Goal: Complete application form

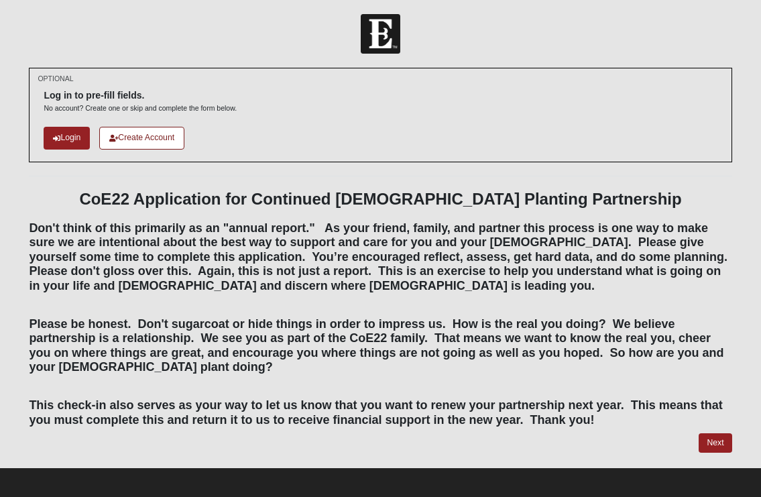
scroll to position [2, 0]
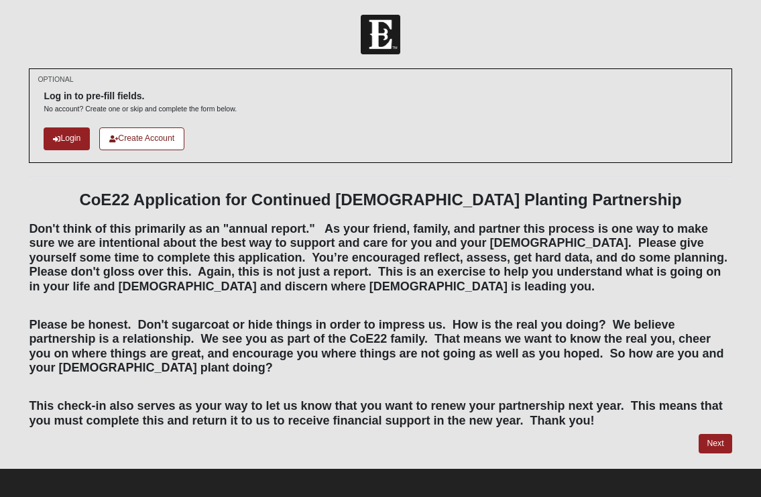
click at [138, 143] on link "Create Account" at bounding box center [141, 138] width 85 height 22
click at [715, 438] on link "Next" at bounding box center [714, 443] width 33 height 19
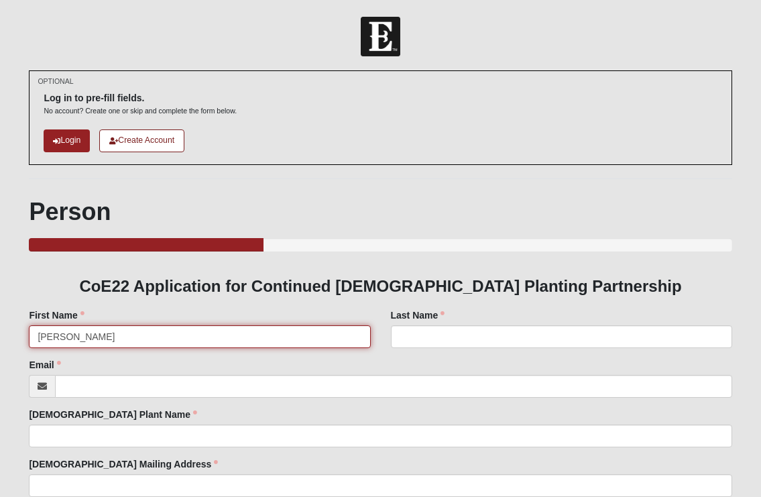
type input "Philip"
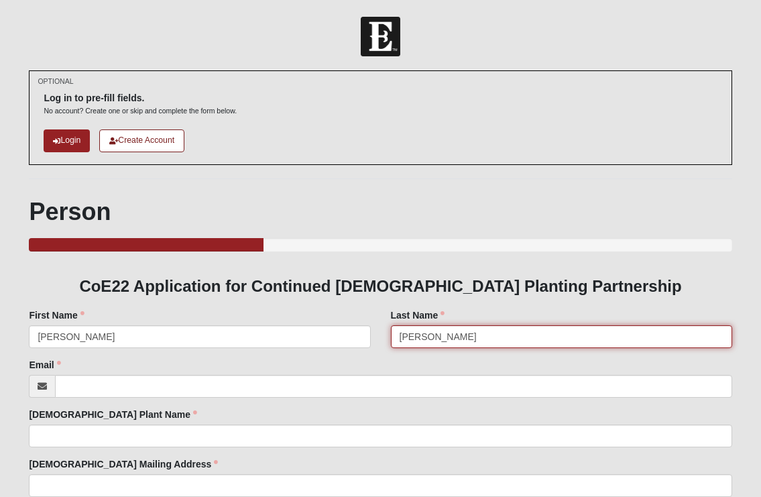
type input "Moore"
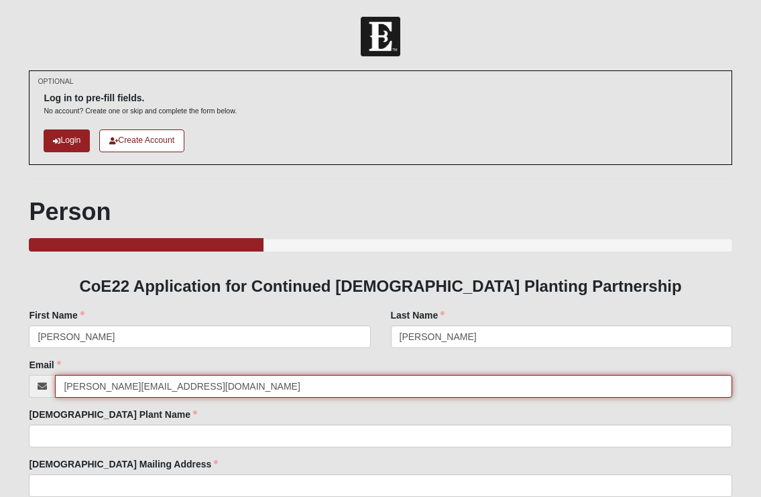
type input "philip@acts29.com"
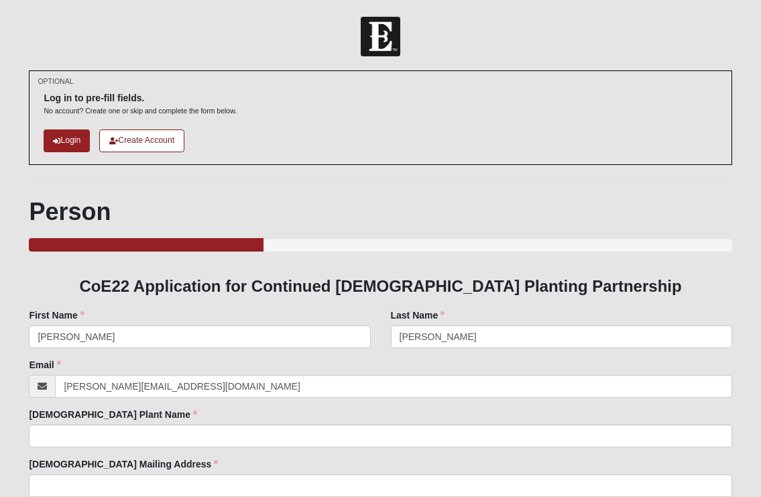
click at [228, 414] on div "Church Plant Name Church Plant Name is required." at bounding box center [380, 427] width 702 height 40
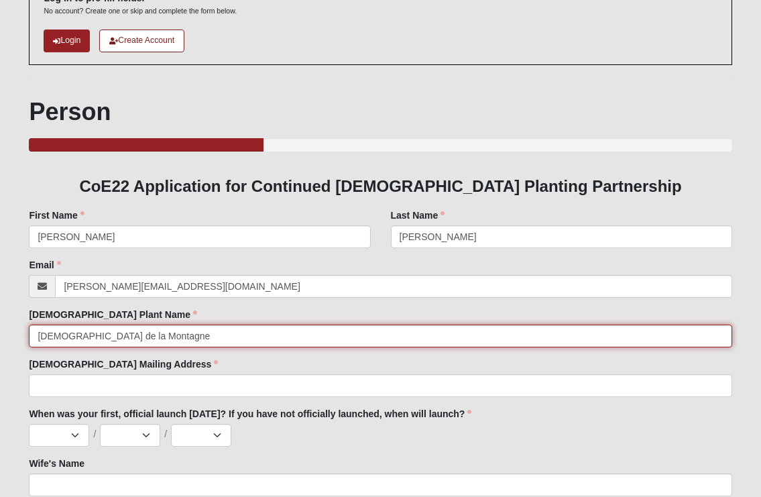
scroll to position [103, 0]
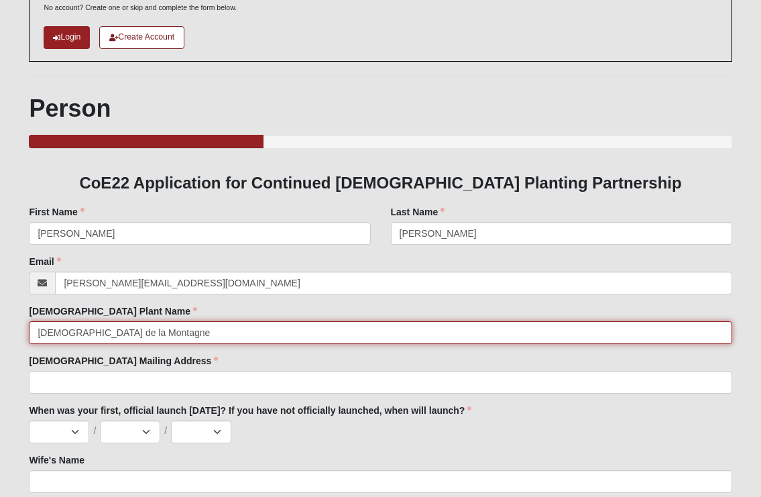
type input "Eglise de la Montagne"
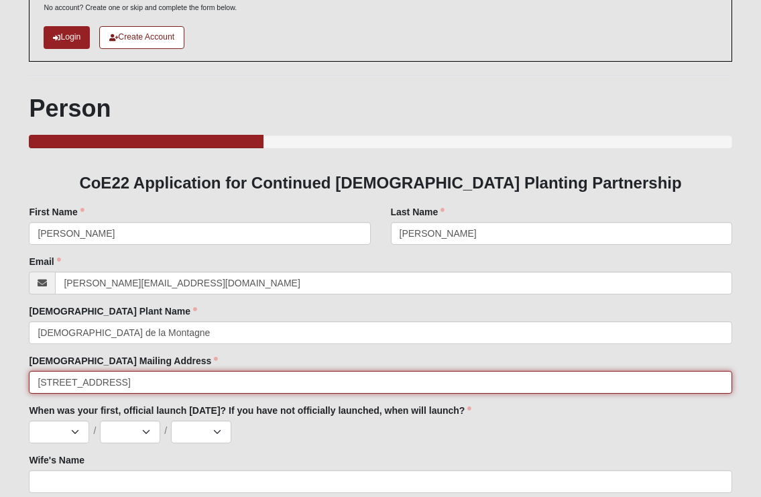
type input "31 rue du Sommerard, 75005 Paris, France"
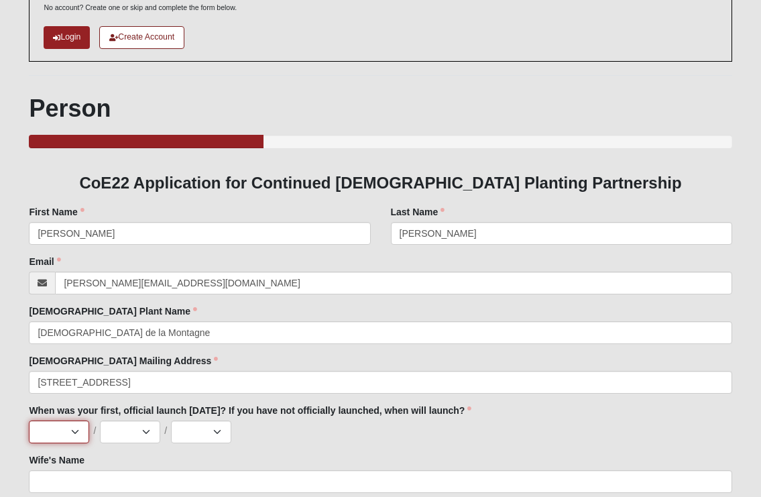
select select "14"
select select "9"
select select "2025"
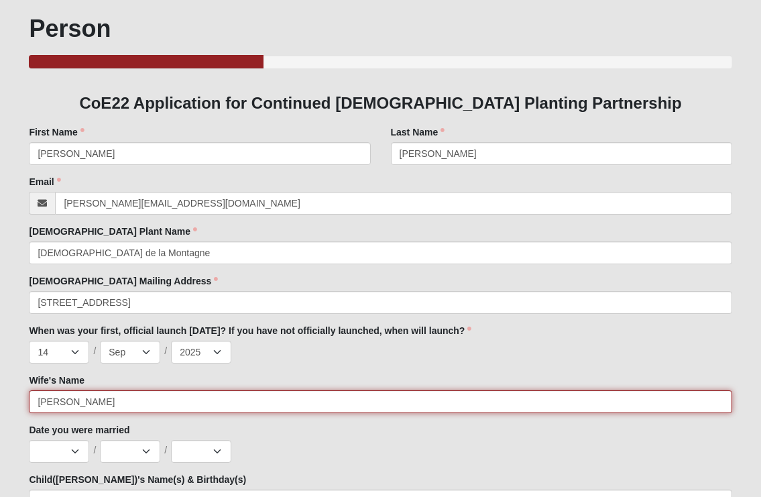
scroll to position [227, 0]
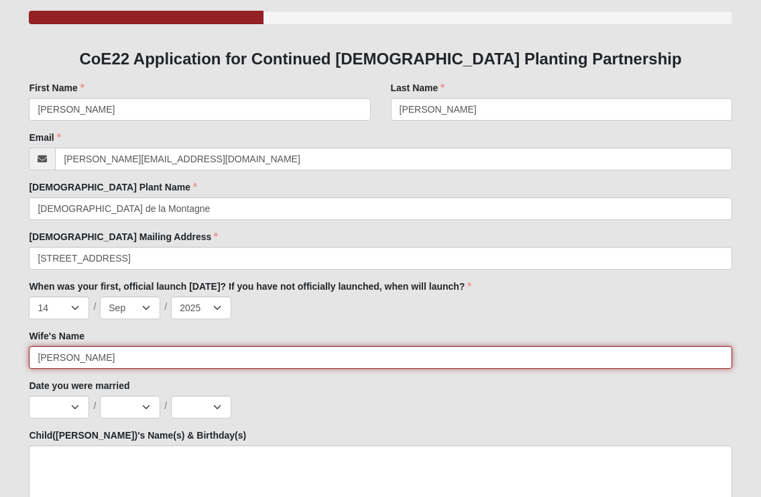
type input "Rachel"
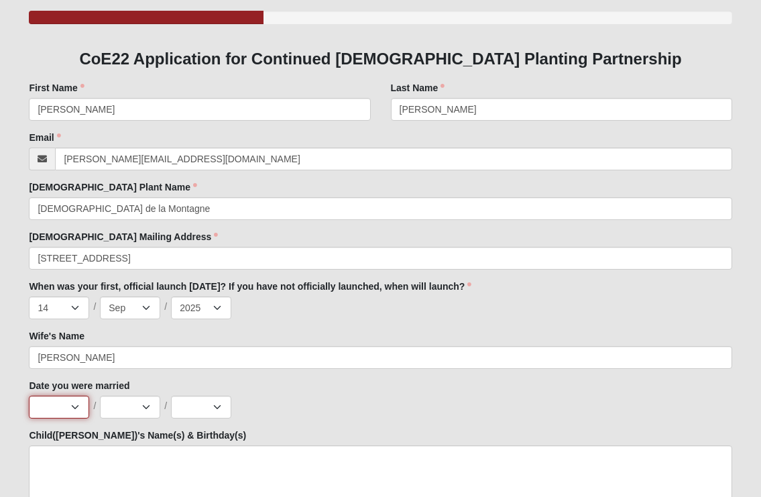
select select "31"
select select "7"
select select "1997"
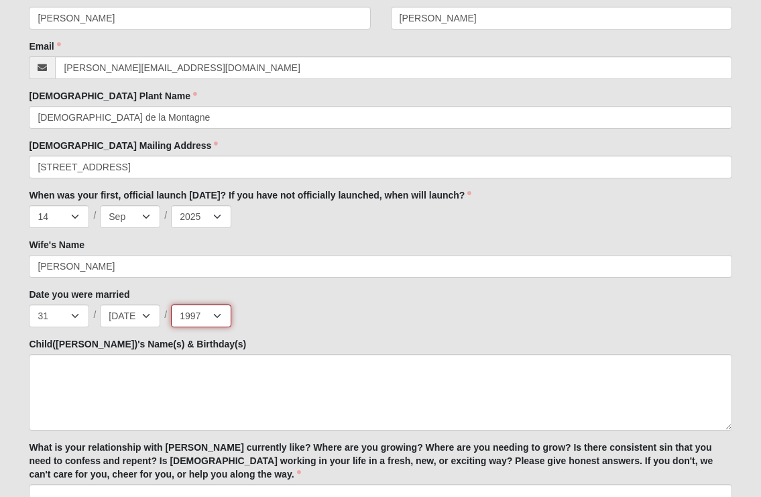
scroll to position [322, 0]
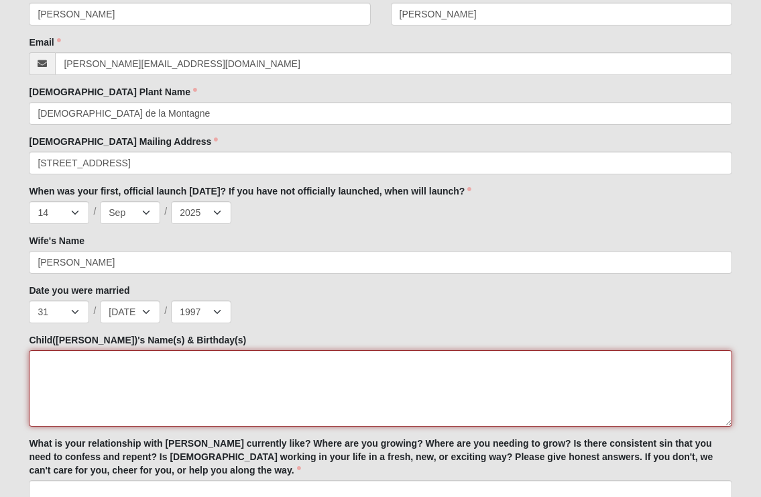
click at [311, 359] on textarea "Child(ren)'s Name(s) & Birthday(s)" at bounding box center [380, 388] width 702 height 76
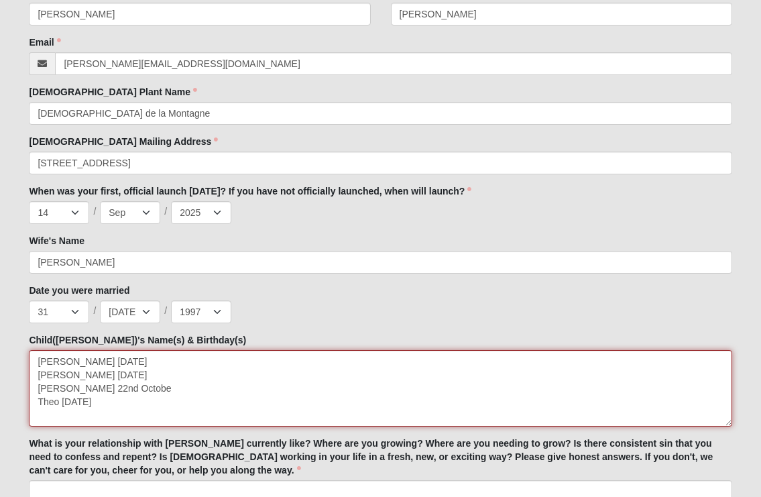
click at [127, 388] on textarea "Julia 5th April Anna 28th Nov Abigail 22nd Octobe Theo 22nd August" at bounding box center [380, 388] width 702 height 76
click at [143, 397] on textarea "Julia 5th April Anna 28th Nov Abigail 22nd October Theo 22nd August" at bounding box center [380, 388] width 702 height 76
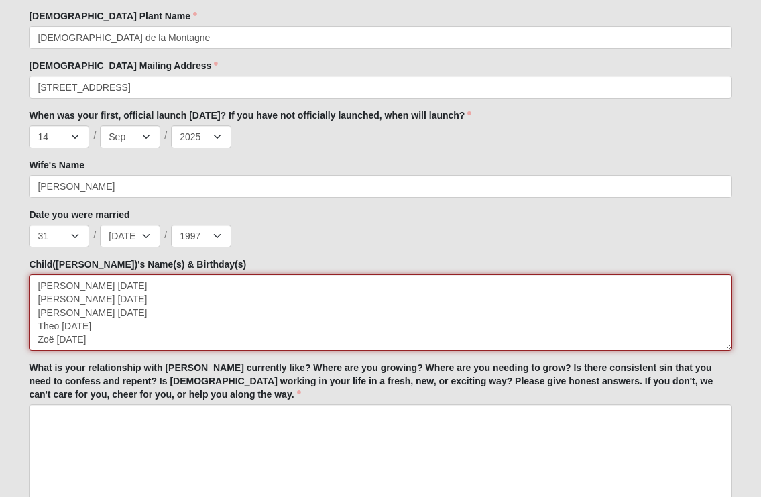
scroll to position [399, 0]
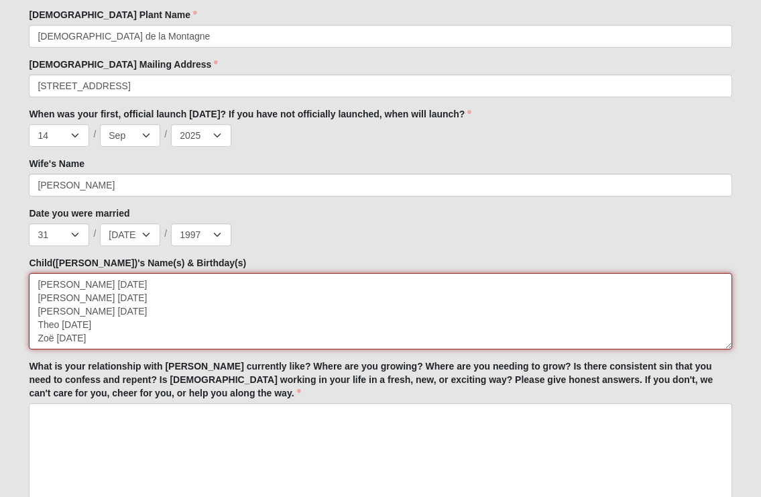
type textarea "Julia 5th April Anna 28th Nov Abigail 22nd October Theo 22nd August Zoë 11th May"
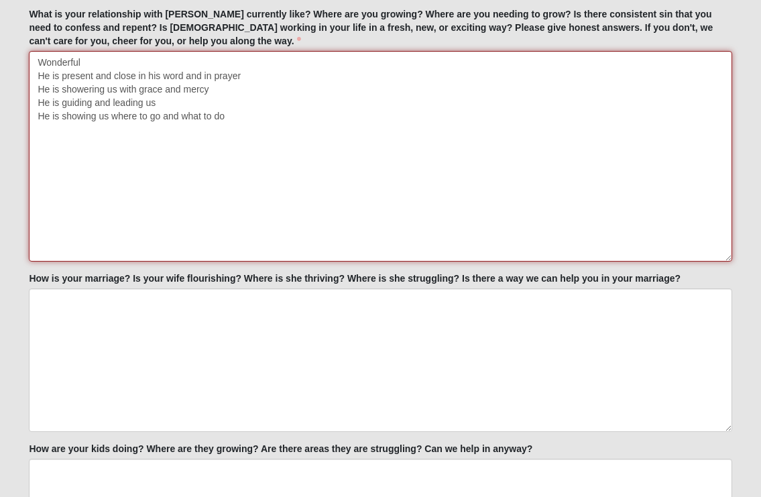
scroll to position [751, 0]
type textarea "Wonderful He is present and close in his word and in prayer He is showering us …"
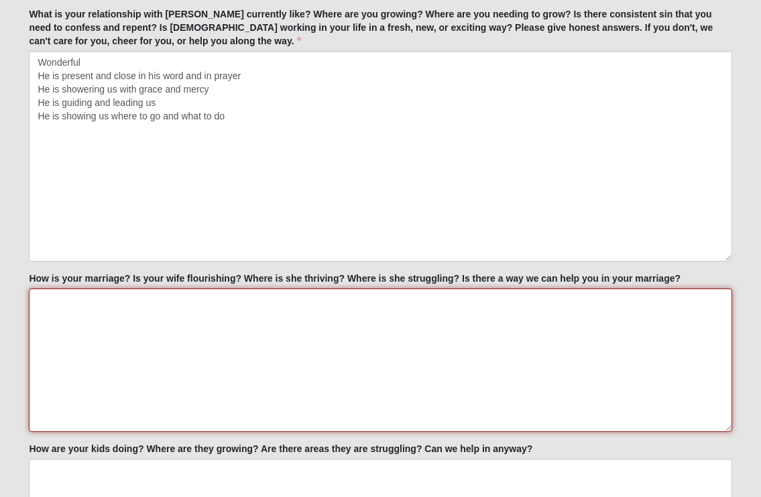
click at [141, 298] on textarea "How is your marriage? Is your wife flourishing? Where is she thriving? Where is…" at bounding box center [380, 359] width 702 height 143
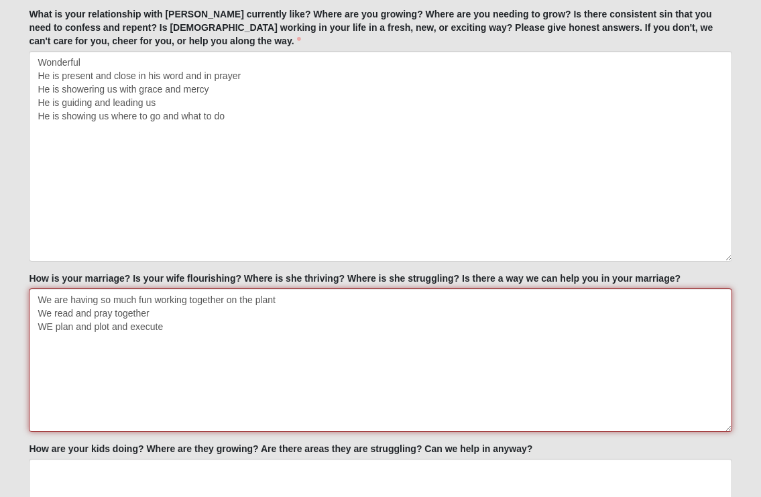
click at [50, 327] on textarea "We are having so much fun working together on the plant We read and pray togeth…" at bounding box center [380, 359] width 702 height 143
click at [163, 328] on textarea "We are having so much fun working together on the plant We read and pray togeth…" at bounding box center [380, 359] width 702 height 143
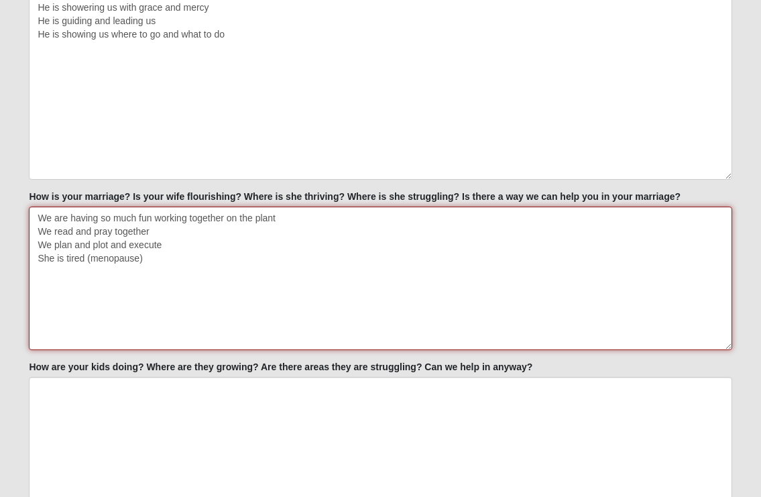
scroll to position [844, 0]
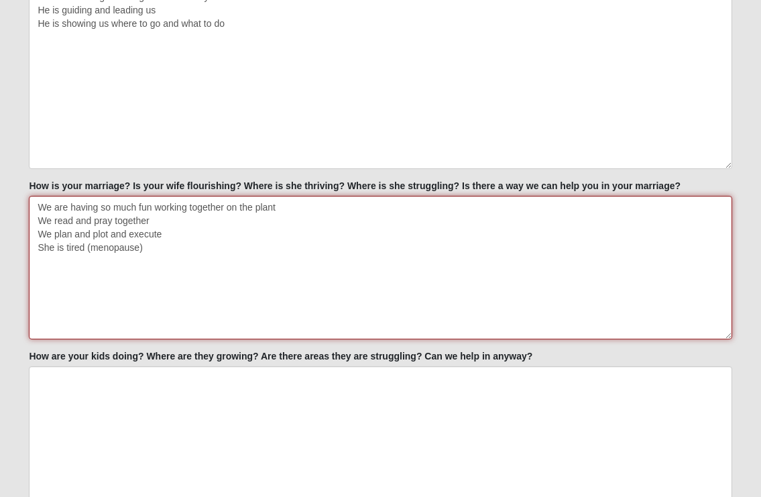
type textarea "We are having so much fun working together on the plant We read and pray togeth…"
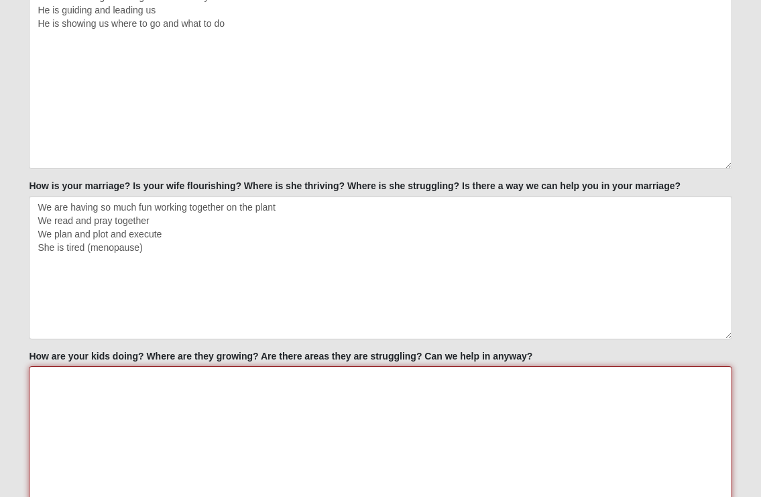
click at [175, 371] on textarea "How are your kids doing? Where are they growing? Are there areas they are strug…" at bounding box center [380, 437] width 702 height 143
type textarea "J"
click at [177, 377] on textarea "The children are doing well" at bounding box center [380, 437] width 702 height 143
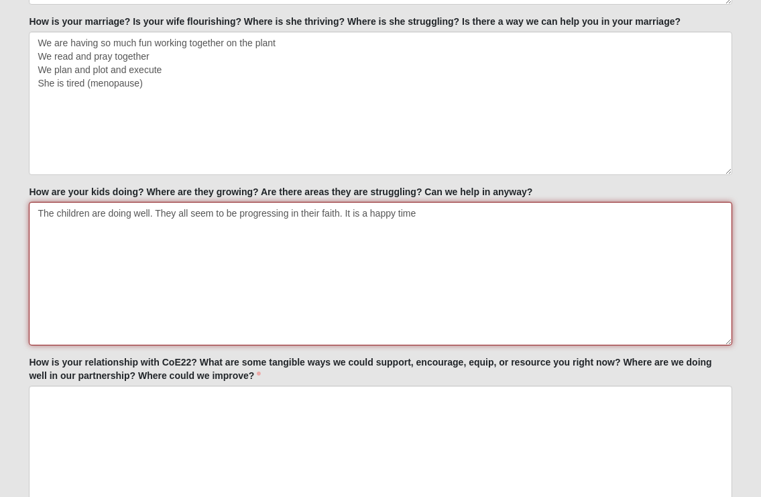
scroll to position [1110, 0]
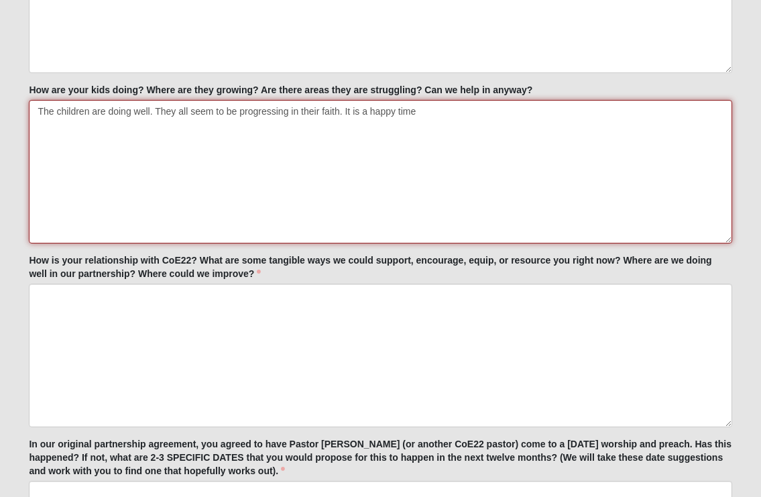
type textarea "The children are doing well. They all seem to be progressing in their faith. It…"
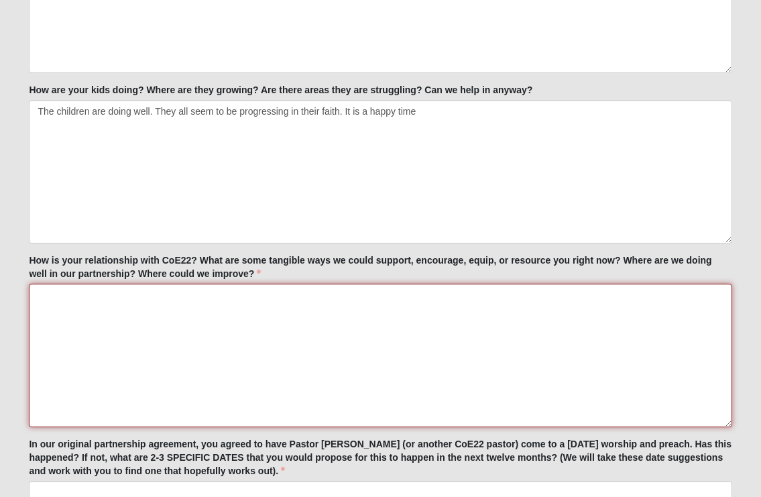
click at [224, 310] on textarea "How is your relationship with CoE22? What are some tangible ways we could suppo…" at bounding box center [380, 354] width 702 height 143
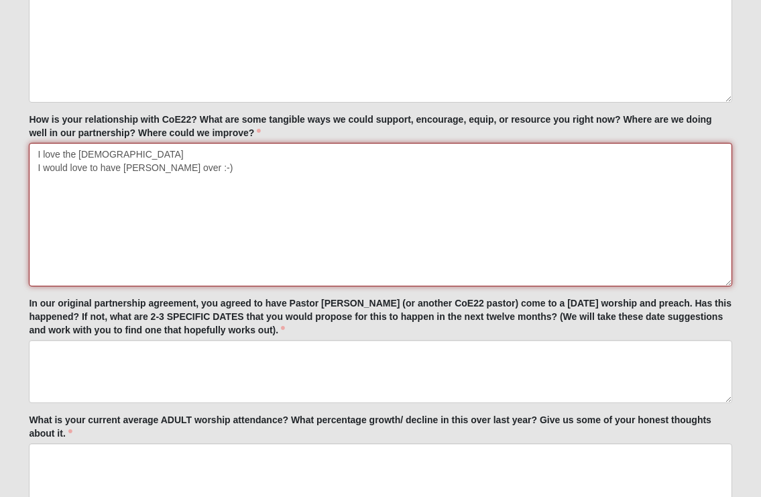
scroll to position [1251, 0]
type textarea "I love the church I would love to have Adam over :-)"
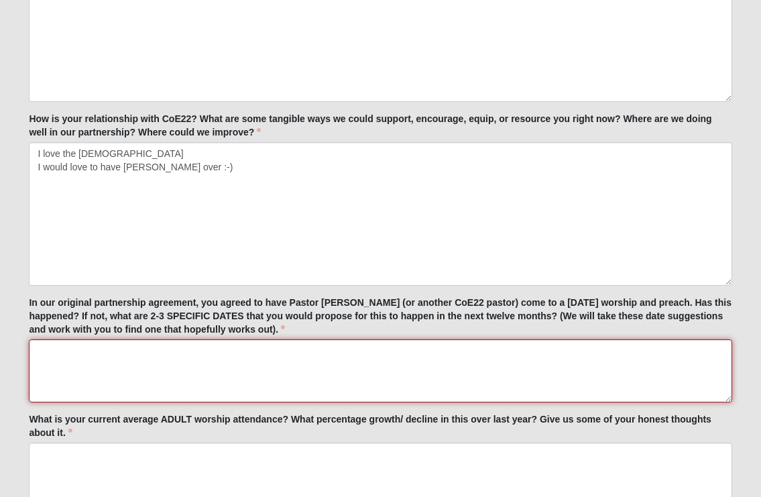
click at [271, 363] on textarea "In our original partnership agreement, you agreed to have Pastor Adam Flynt (or…" at bounding box center [380, 370] width 702 height 63
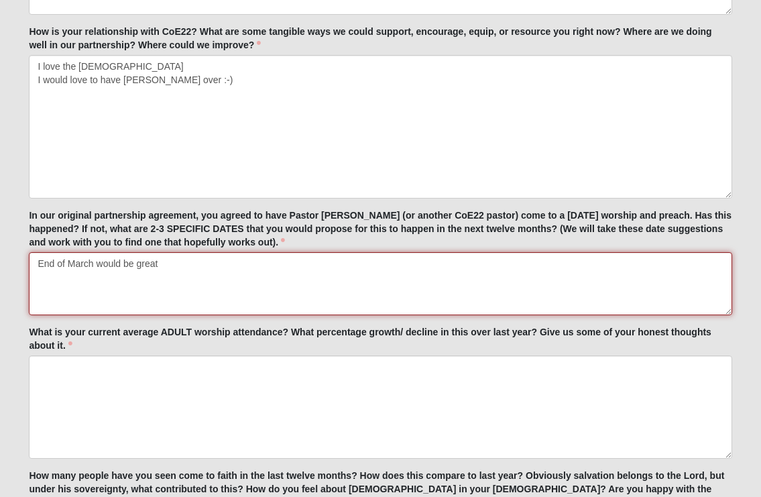
scroll to position [1340, 0]
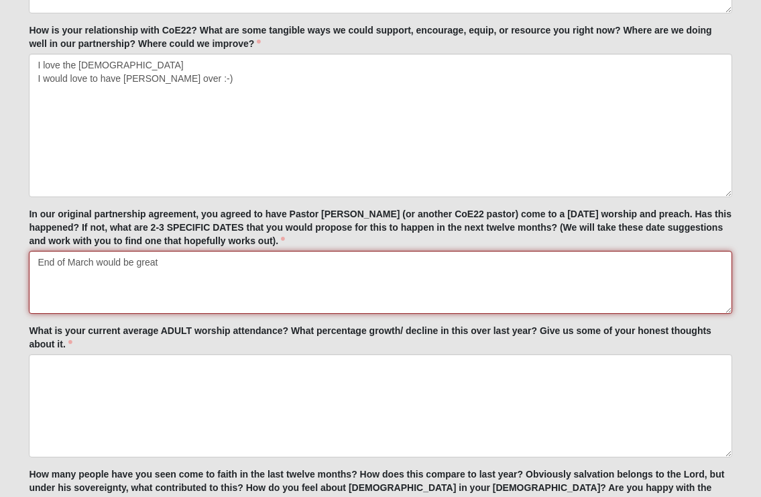
type textarea "End of March would be great"
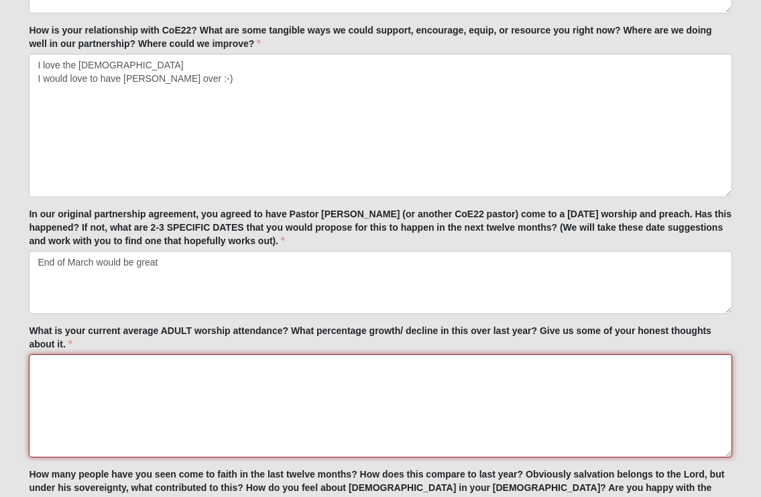
click at [156, 370] on textarea "What is your current average ADULT worship attendance? What percentage growth/ …" at bounding box center [380, 405] width 702 height 103
click at [113, 379] on textarea "Launch 160 Week 1 70" at bounding box center [380, 405] width 702 height 103
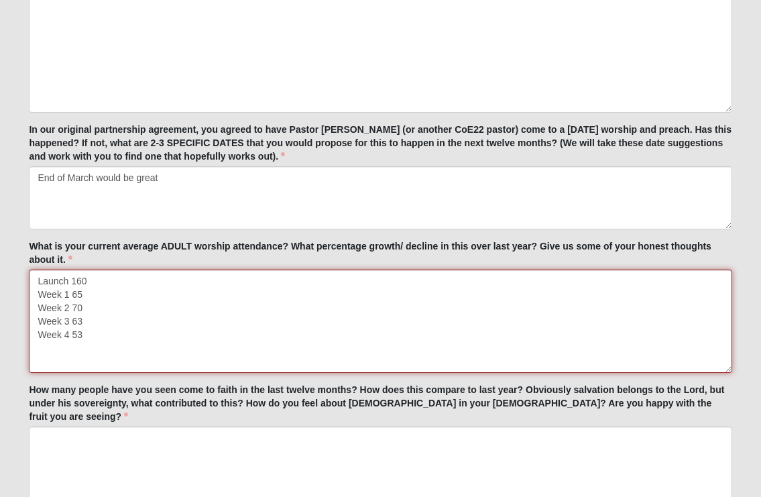
scroll to position [1431, 0]
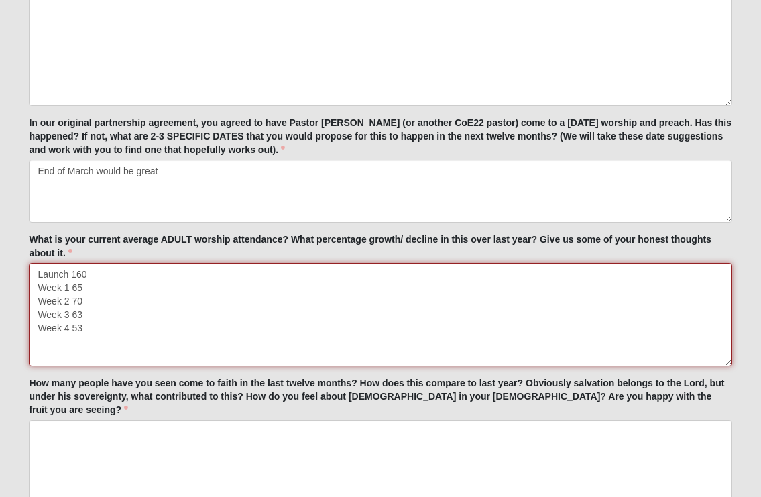
type textarea "Launch 160 Week 1 65 Week 2 70 Week 3 63 Week 4 53"
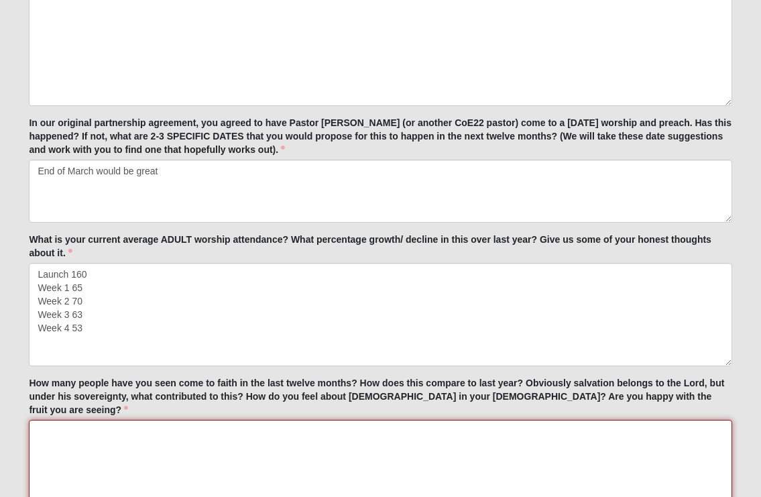
click at [121, 420] on textarea "How many people have you seen come to faith in the last twelve months? How does…" at bounding box center [380, 505] width 702 height 170
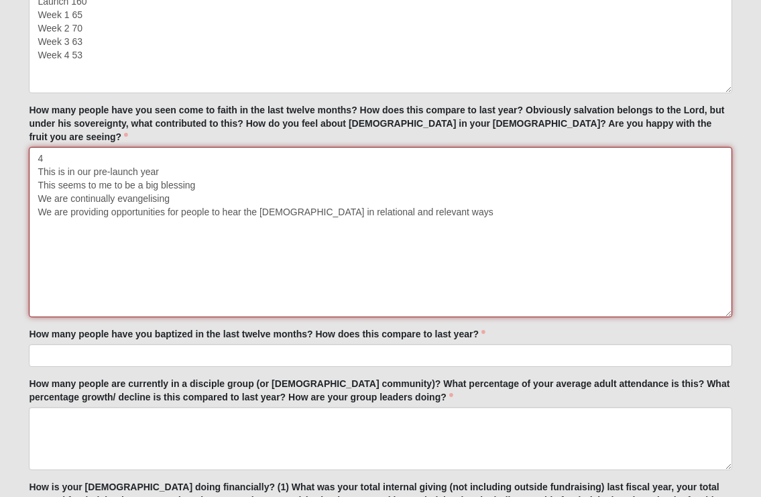
scroll to position [1704, 0]
type textarea "4 This is in our pre-launch year This seems to me to be a big blessing We are c…"
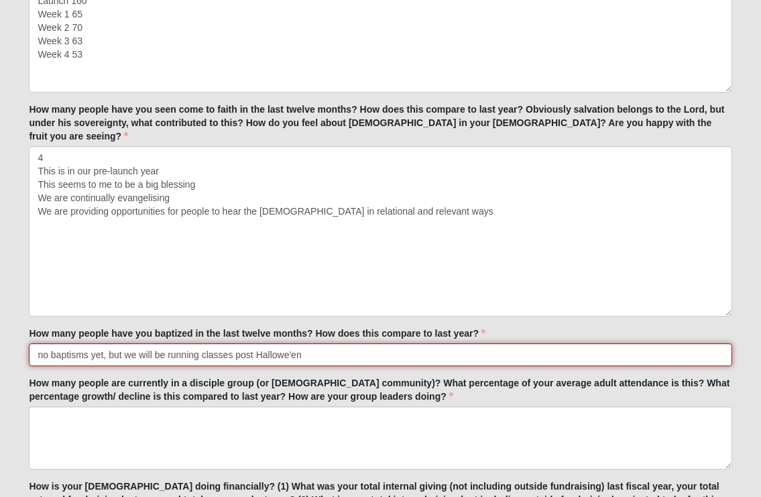
type input "no baptisms yet, but we will be running classes post Hallowe'en"
click input "submit" at bounding box center [0, 0] width 0 height 0
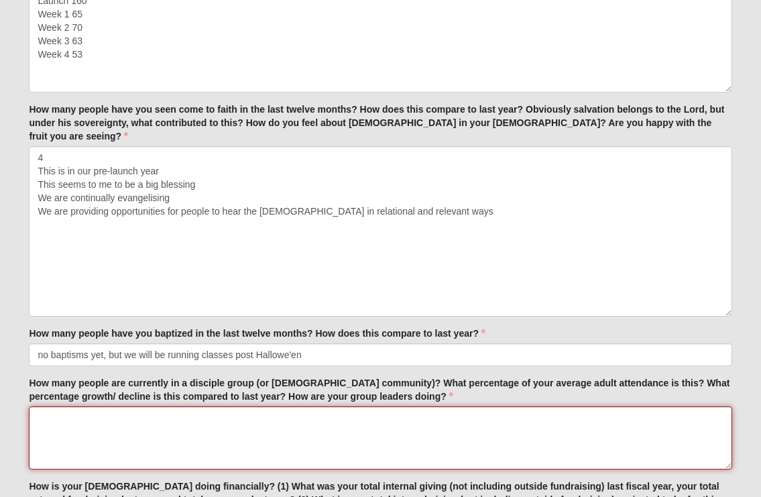
click at [168, 423] on textarea "How many people are currently in a disciple group (or missional community)? Wha…" at bounding box center [380, 437] width 702 height 63
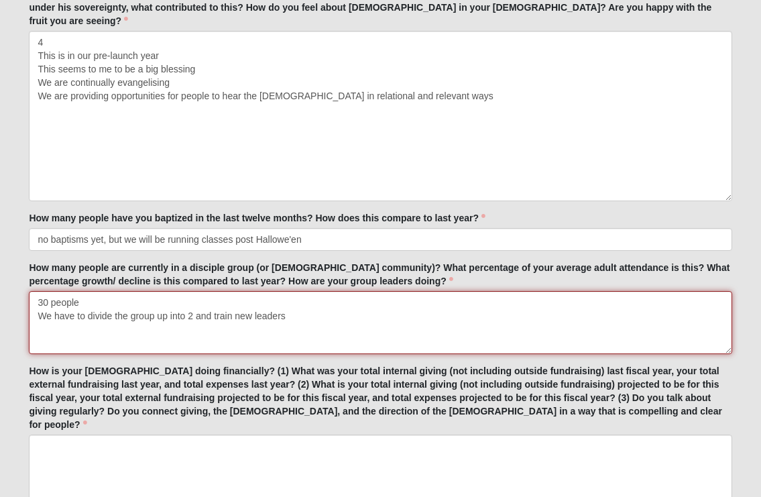
scroll to position [1822, 0]
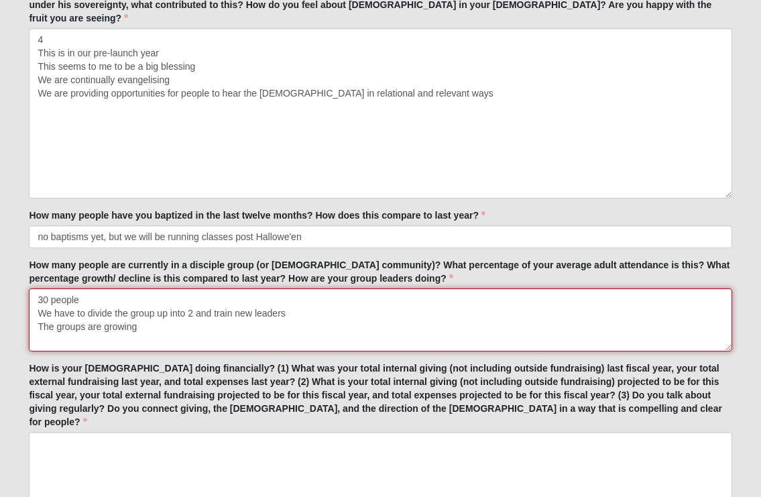
type textarea "30 people We have to divide the group up into 2 and train new leaders The group…"
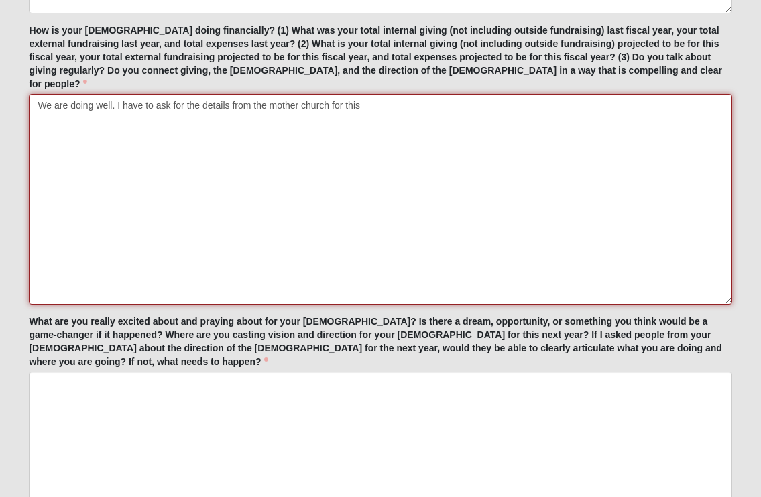
scroll to position [2166, 0]
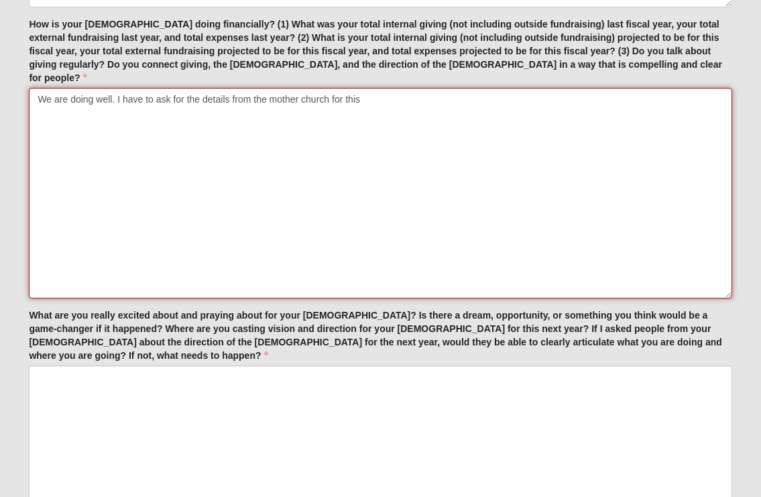
type textarea "We are doing well. I have to ask for the details from the mother church for this"
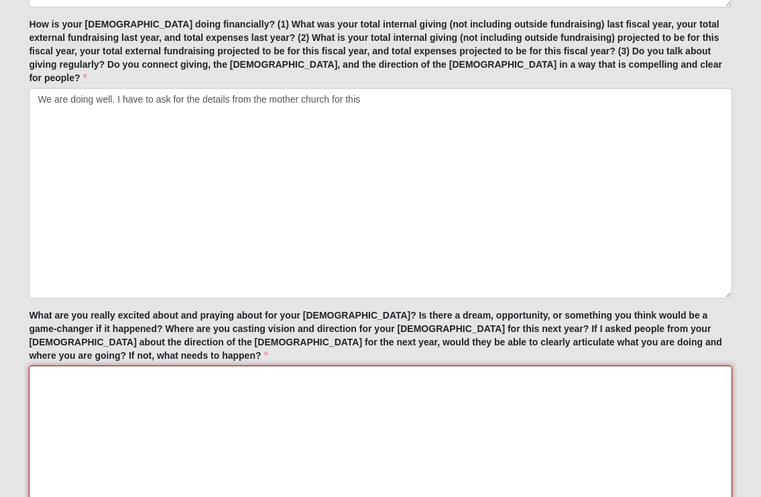
click at [131, 365] on textarea "What are you really excited about and praying about for your church? Is there a…" at bounding box center [380, 436] width 702 height 143
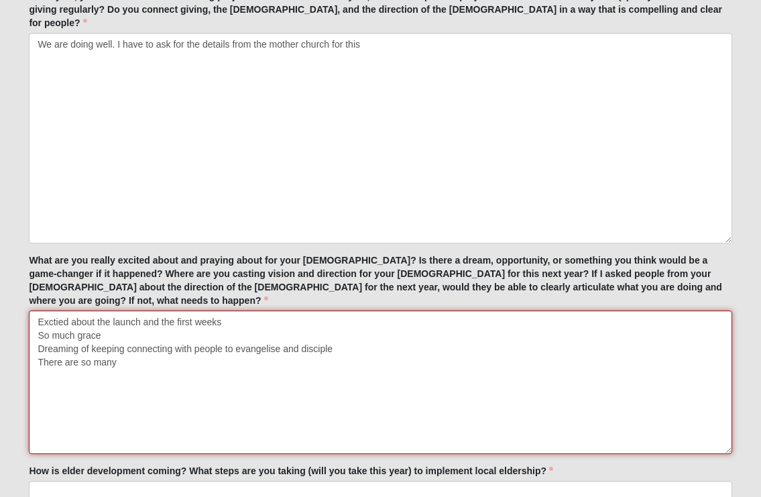
scroll to position [2237, 0]
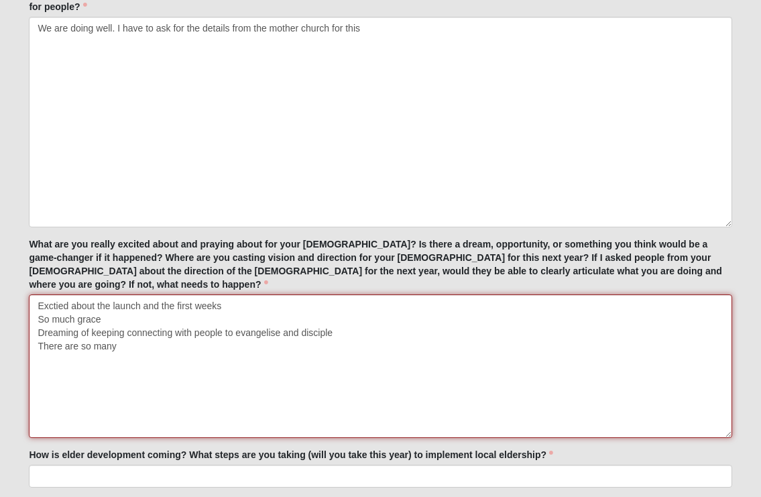
type textarea "Exctied about the launch and the first weeks So much grace Dreaming of keeping …"
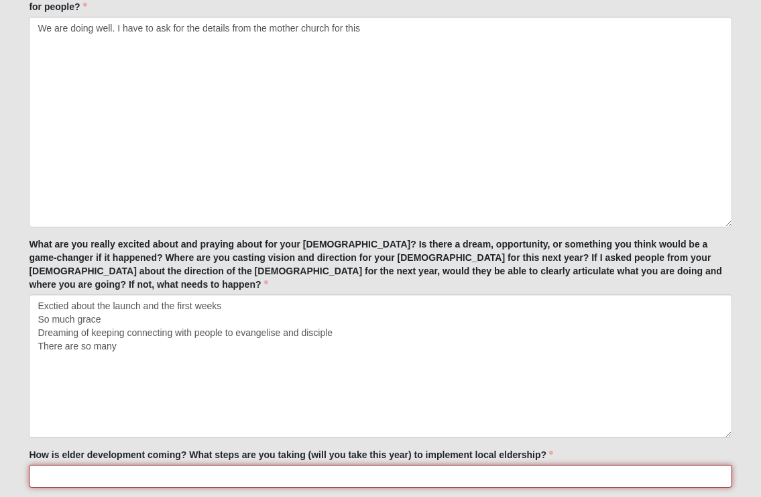
click at [78, 464] on input "How is elder development coming? What steps are you taking (will you take this …" at bounding box center [380, 475] width 702 height 23
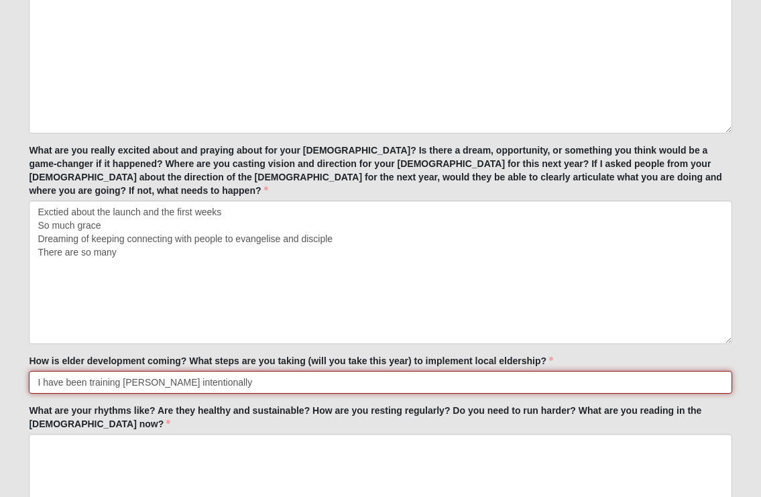
scroll to position [2329, 0]
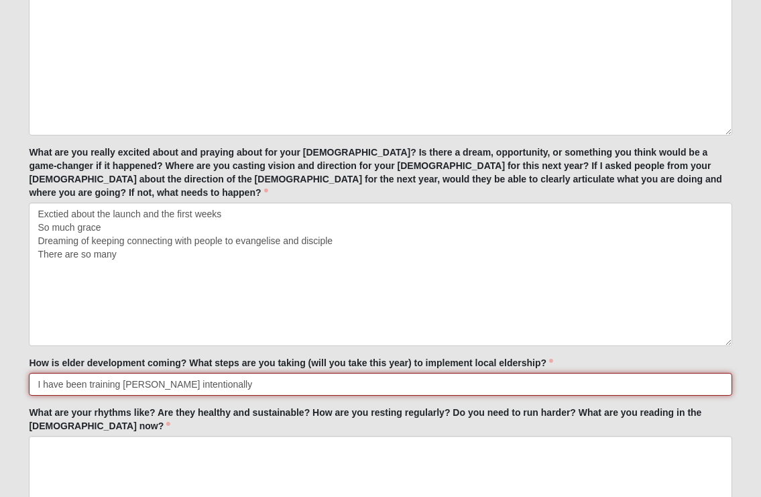
type input "I have been training Serge intentionally"
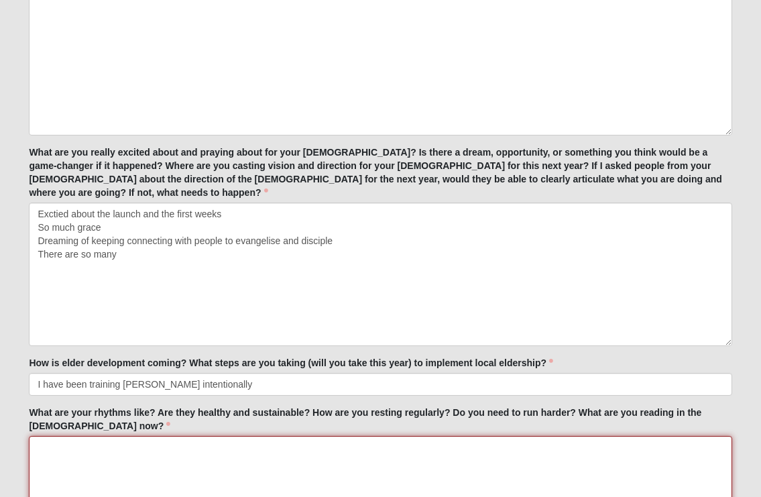
click at [133, 436] on textarea "What are your rhythms like? Are they healthy and sustainable? How are you resti…" at bounding box center [380, 481] width 702 height 90
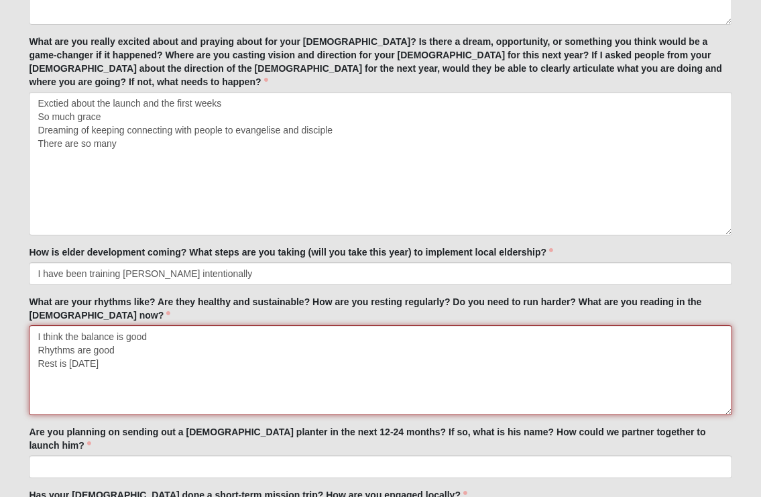
scroll to position [2443, 0]
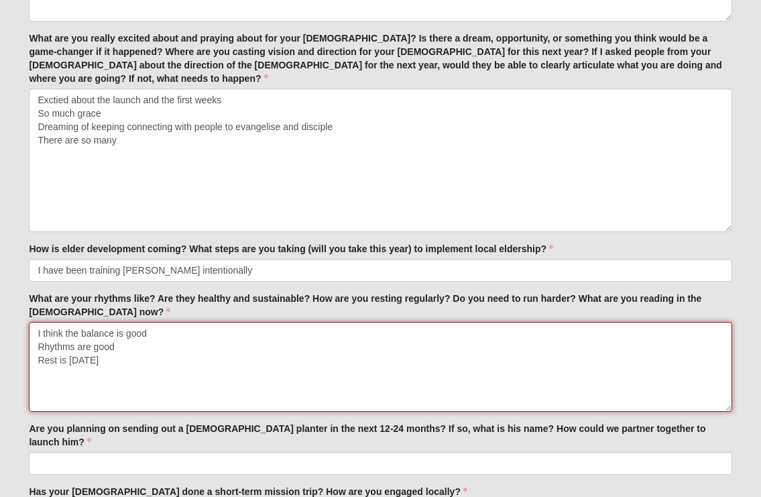
type textarea "I think the balance is good Rhythms are good Rest is Saturday"
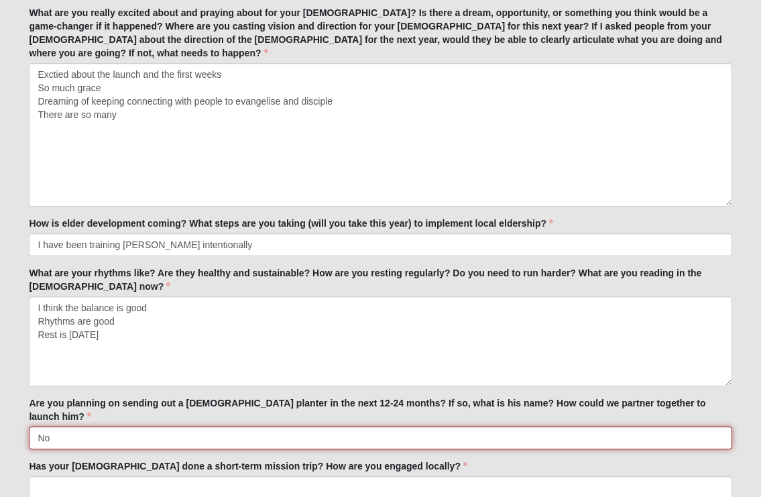
scroll to position [2471, 0]
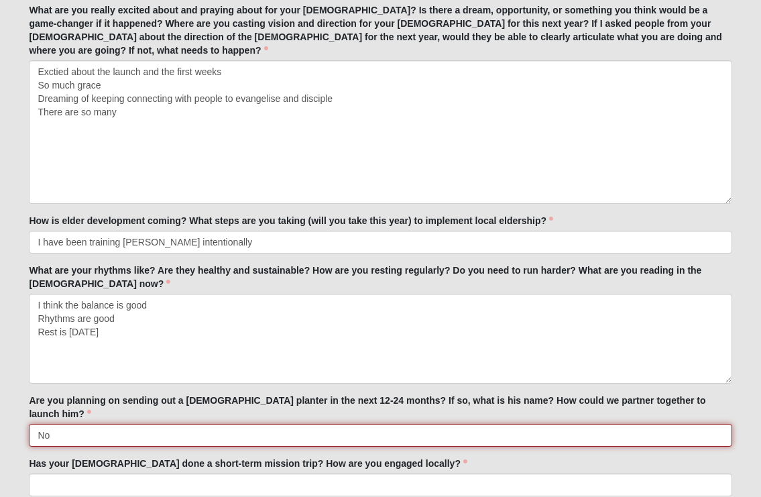
type input "No"
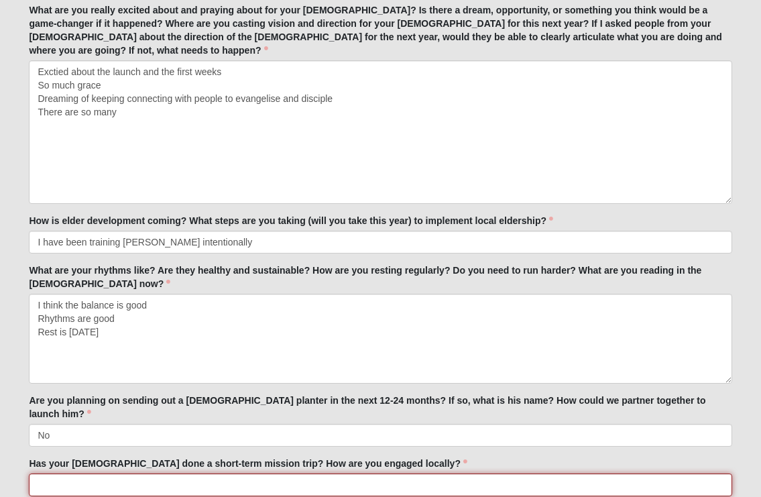
click at [174, 473] on input "Has your church done a short-term mission trip? How are you engaged locally?" at bounding box center [380, 484] width 702 height 23
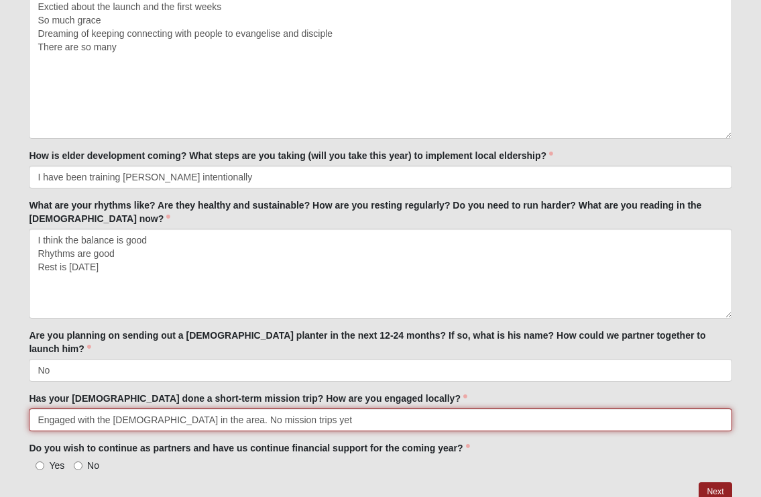
scroll to position [2535, 0]
type input "Engaged with the churches in the area. No mission trips yet"
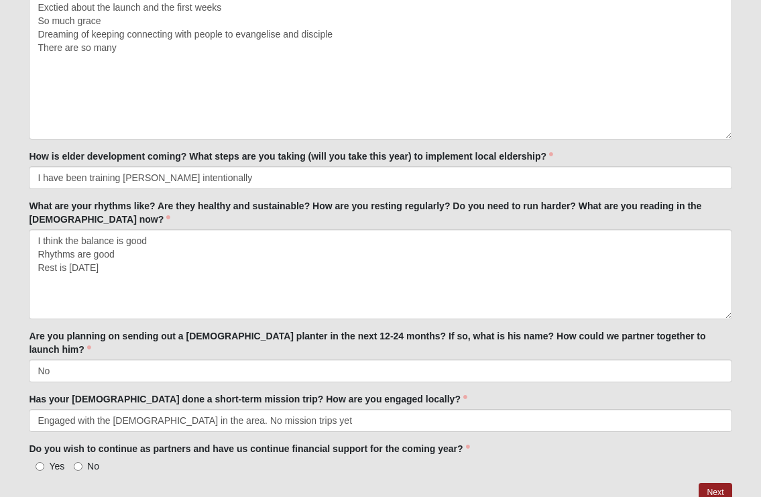
click at [38, 462] on input "Yes" at bounding box center [40, 466] width 9 height 9
radio input "true"
click at [711, 483] on link "Next" at bounding box center [714, 492] width 33 height 19
click at [720, 483] on div at bounding box center [380, 493] width 702 height 20
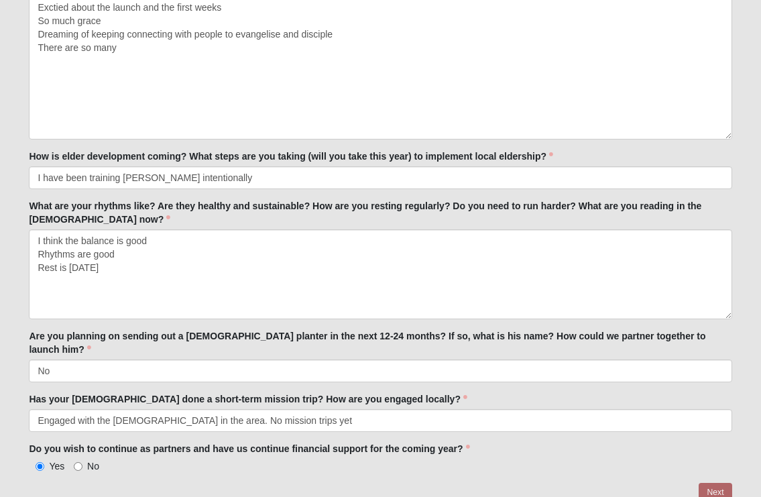
click at [712, 483] on div at bounding box center [380, 493] width 702 height 20
